Goal: Task Accomplishment & Management: Use online tool/utility

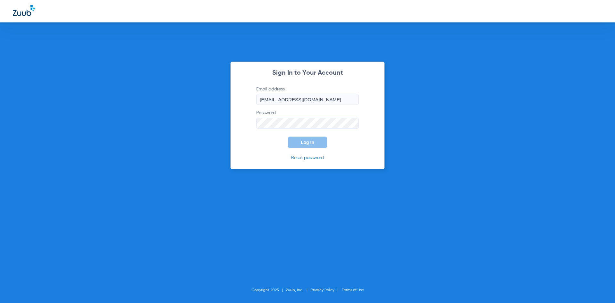
click at [312, 101] on input "[EMAIL_ADDRESS][DOMAIN_NAME]" at bounding box center [307, 99] width 103 height 11
type input "[EMAIL_ADDRESS][DOMAIN_NAME]"
click at [306, 144] on span "Log In" at bounding box center [307, 142] width 13 height 5
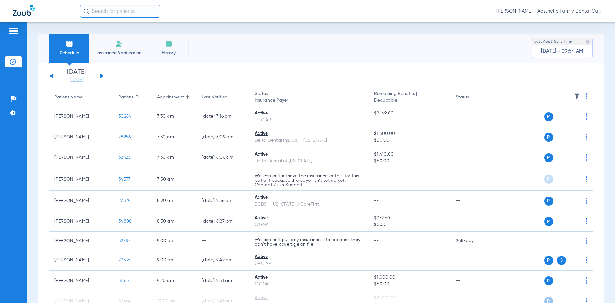
click at [101, 76] on button at bounding box center [102, 75] width 4 height 5
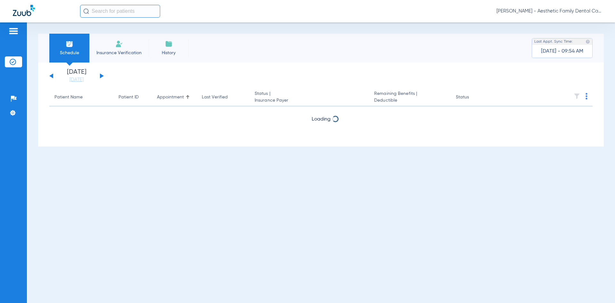
click at [101, 76] on button at bounding box center [102, 75] width 4 height 5
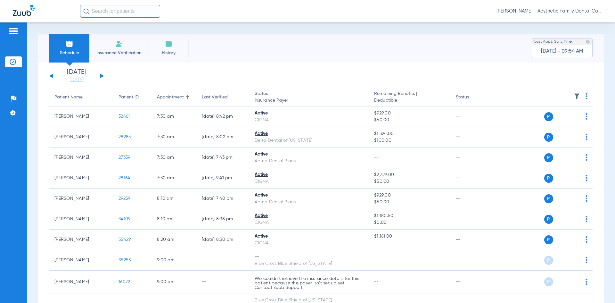
click at [51, 74] on div "[DATE] [DATE] [DATE] [DATE] [DATE] [DATE] [DATE] [DATE] [DATE] [DATE] [DATE] [D…" at bounding box center [76, 76] width 54 height 14
click at [54, 76] on div "[DATE] [DATE] [DATE] [DATE] [DATE] [DATE] [DATE] [DATE] [DATE] [DATE] [DATE] [D…" at bounding box center [76, 76] width 54 height 14
click at [53, 76] on button at bounding box center [51, 75] width 4 height 5
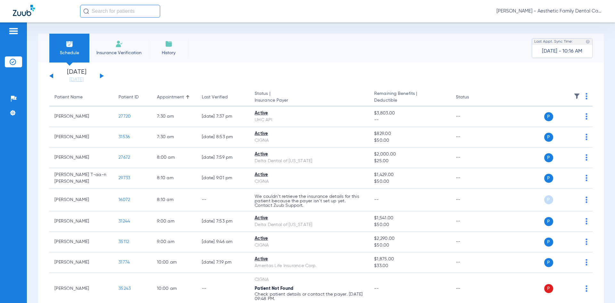
click at [586, 94] on img at bounding box center [587, 96] width 2 height 6
click at [552, 122] on span "Verify All" at bounding box center [557, 121] width 38 height 4
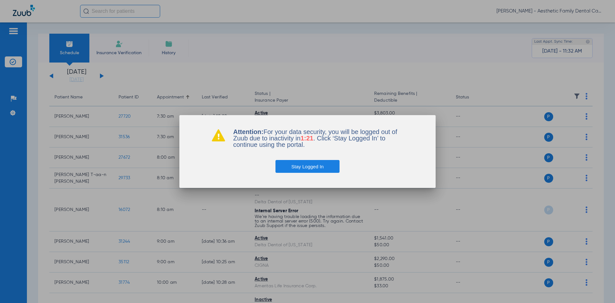
click at [311, 168] on button "Stay Logged In" at bounding box center [308, 166] width 64 height 13
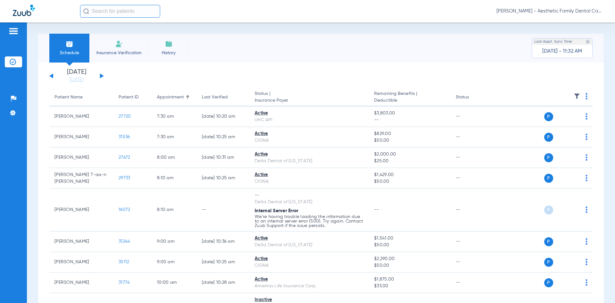
click at [103, 76] on button at bounding box center [102, 75] width 4 height 5
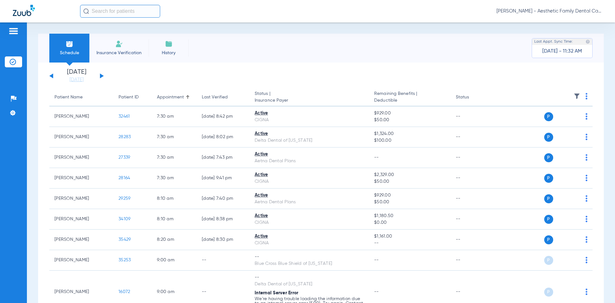
click at [584, 95] on th at bounding box center [543, 97] width 99 height 18
click at [582, 95] on th at bounding box center [543, 97] width 99 height 18
click at [586, 96] on img at bounding box center [587, 96] width 2 height 6
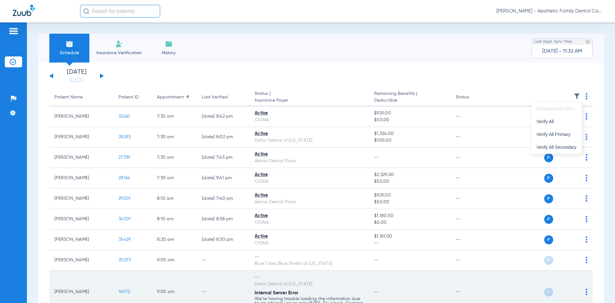
click at [555, 119] on button "Verify All" at bounding box center [557, 121] width 50 height 13
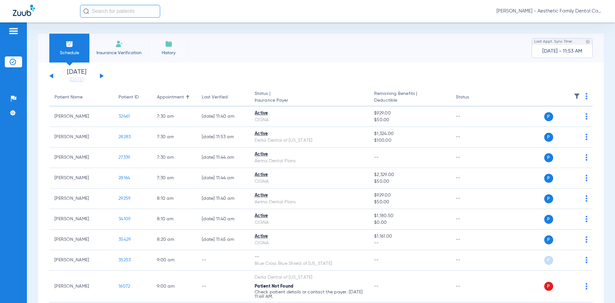
click at [50, 76] on button at bounding box center [51, 75] width 4 height 5
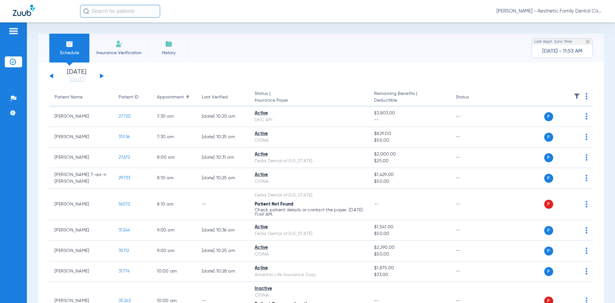
click at [102, 73] on div "[DATE] [DATE] [DATE] [DATE] [DATE] [DATE] [DATE] [DATE] [DATE] [DATE] [DATE] [D…" at bounding box center [76, 76] width 54 height 14
click at [101, 75] on button at bounding box center [102, 75] width 4 height 5
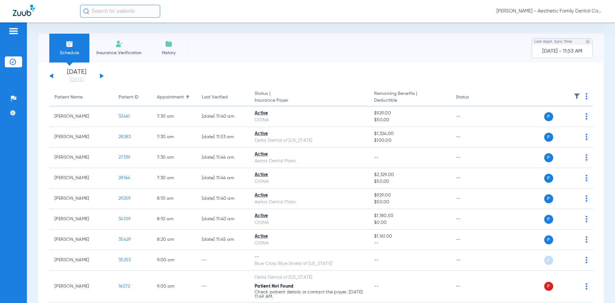
click at [51, 77] on div "[DATE] [DATE] [DATE] [DATE] [DATE] [DATE] [DATE] [DATE] [DATE] [DATE] [DATE] [D…" at bounding box center [76, 76] width 54 height 14
click at [51, 77] on button at bounding box center [51, 75] width 4 height 5
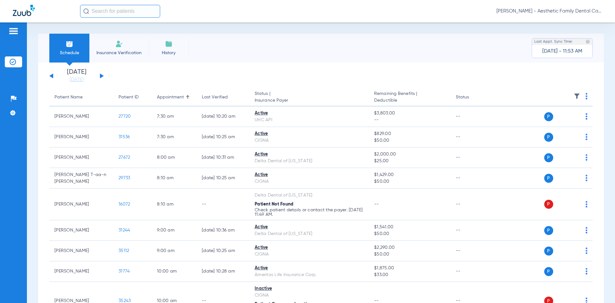
click at [101, 75] on button at bounding box center [102, 75] width 4 height 5
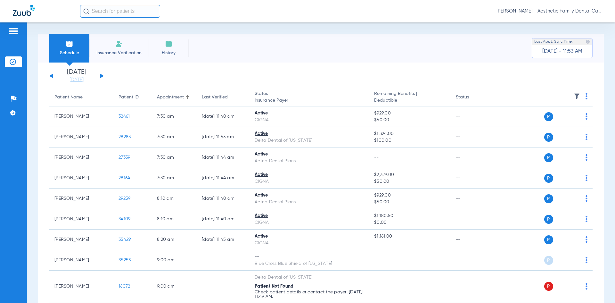
click at [52, 77] on button at bounding box center [51, 75] width 4 height 5
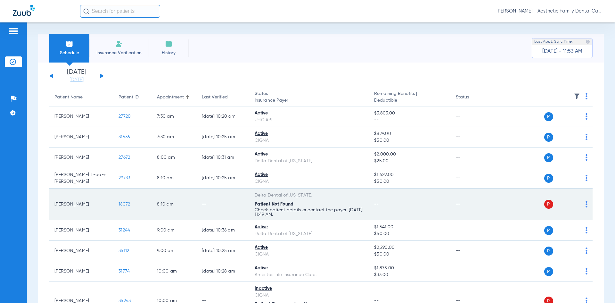
click at [196, 203] on td "8:10 AM" at bounding box center [174, 204] width 45 height 32
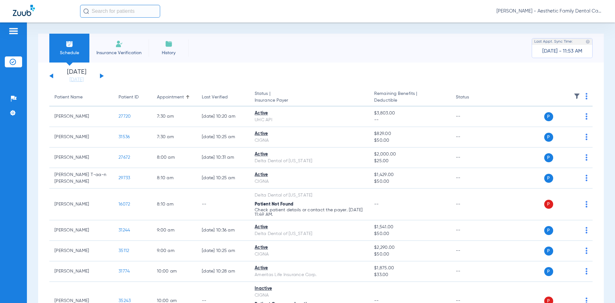
click at [102, 78] on div "[DATE] [DATE] [DATE] [DATE] [DATE] [DATE] [DATE] [DATE] [DATE] [DATE] [DATE] [D…" at bounding box center [76, 76] width 54 height 14
click at [102, 73] on div "[DATE] [DATE] [DATE] [DATE] [DATE] [DATE] [DATE] [DATE] [DATE] [DATE] [DATE] [D…" at bounding box center [76, 76] width 54 height 14
click at [101, 76] on button at bounding box center [102, 75] width 4 height 5
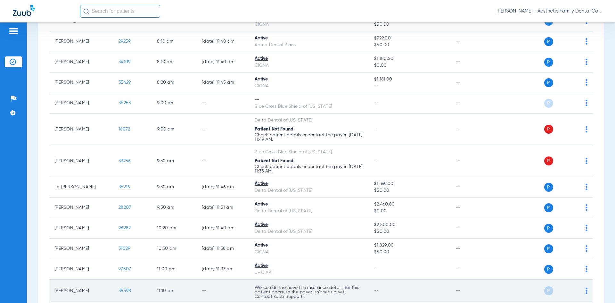
scroll to position [172, 0]
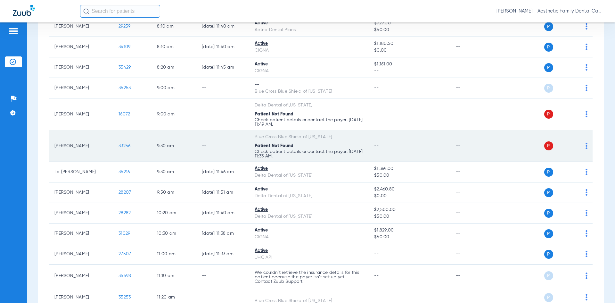
click at [321, 143] on div "Patient Not Found" at bounding box center [309, 146] width 109 height 7
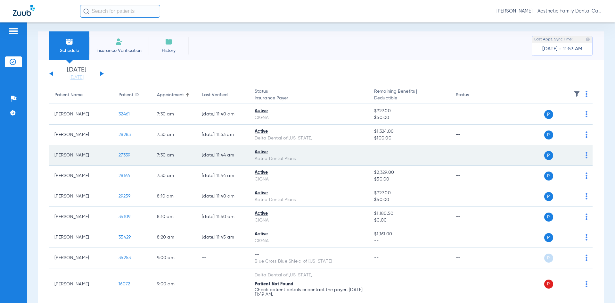
scroll to position [0, 0]
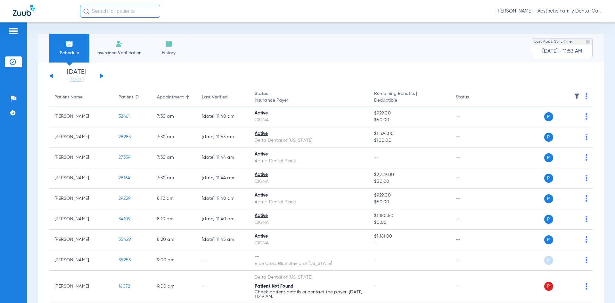
click at [54, 74] on div "[DATE] [DATE] [DATE] [DATE] [DATE] [DATE] [DATE] [DATE] [DATE] [DATE] [DATE] [D…" at bounding box center [76, 76] width 54 height 14
click at [54, 75] on div "[DATE] [DATE] [DATE] [DATE] [DATE] [DATE] [DATE] [DATE] [DATE] [DATE] [DATE] [D…" at bounding box center [76, 76] width 54 height 14
click at [51, 76] on button at bounding box center [51, 75] width 4 height 5
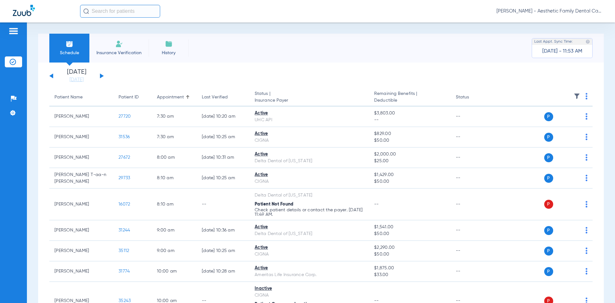
click at [100, 77] on div "[DATE] [DATE] [DATE] [DATE] [DATE] [DATE] [DATE] [DATE] [DATE] [DATE] [DATE] [D…" at bounding box center [76, 76] width 54 height 14
click at [101, 77] on button at bounding box center [102, 75] width 4 height 5
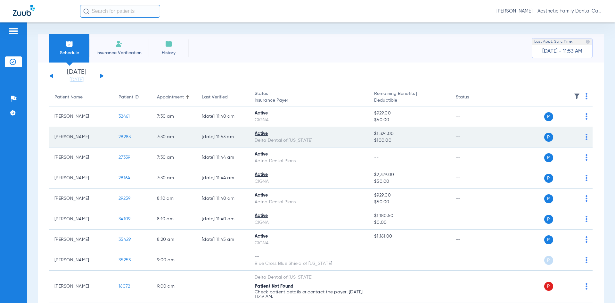
click at [264, 129] on td "Active Delta Dental of [US_STATE]" at bounding box center [310, 137] width 120 height 21
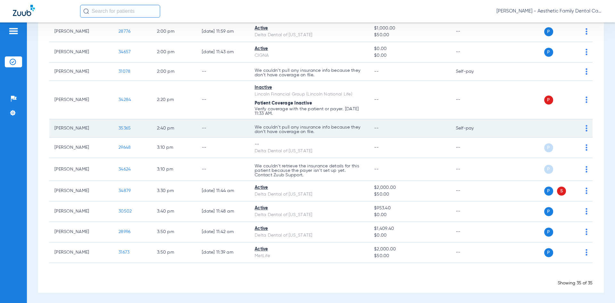
scroll to position [621, 0]
